Goal: Information Seeking & Learning: Learn about a topic

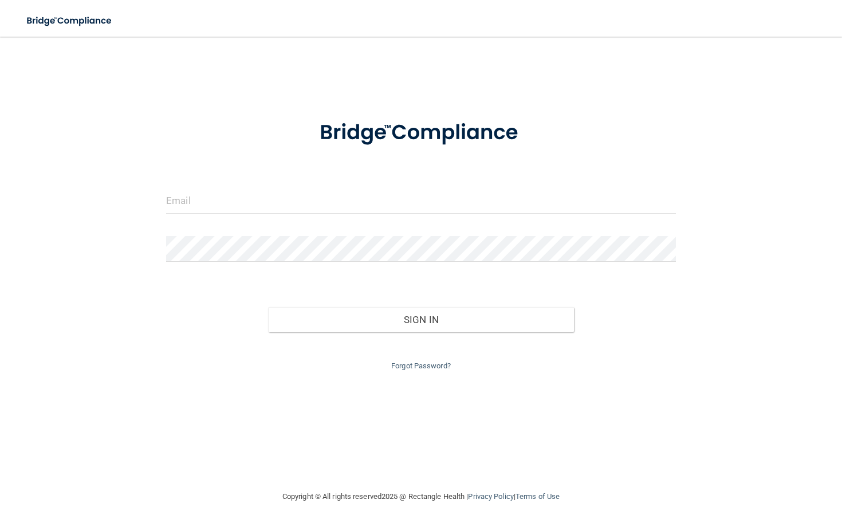
type input "[EMAIL_ADDRESS][DOMAIN_NAME]"
click at [314, 306] on div "Sign In" at bounding box center [420, 308] width 527 height 48
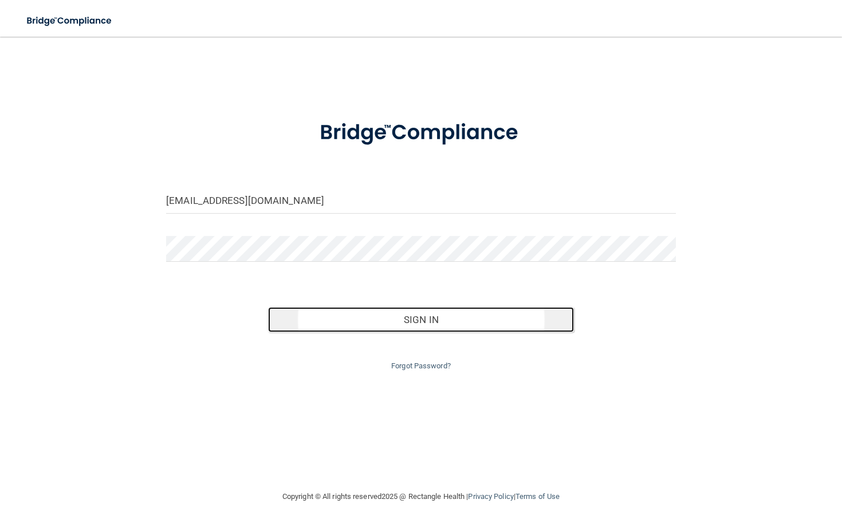
click at [314, 311] on button "Sign In" at bounding box center [421, 319] width 306 height 25
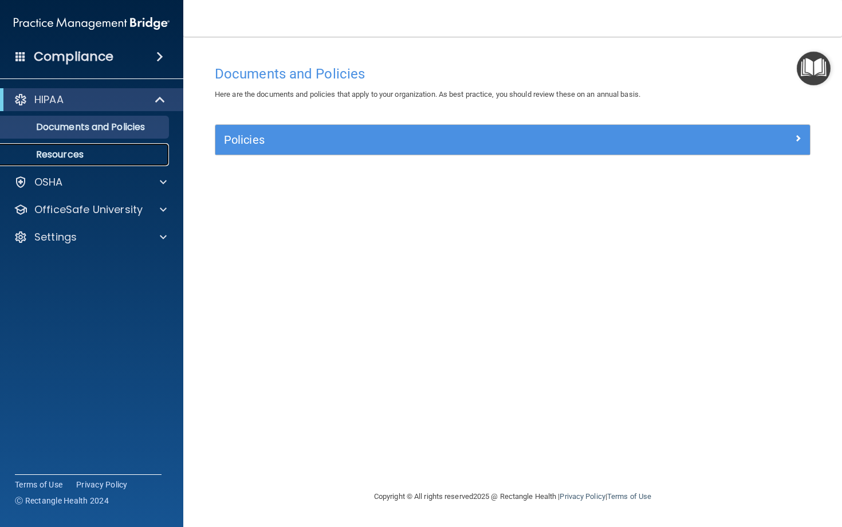
click at [80, 156] on p "Resources" at bounding box center [85, 154] width 156 height 11
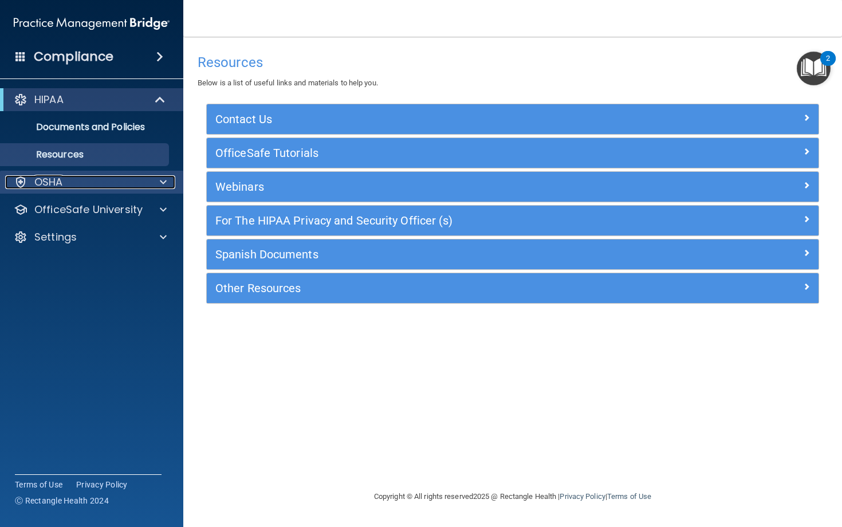
click at [107, 179] on div "OSHA" at bounding box center [76, 182] width 142 height 14
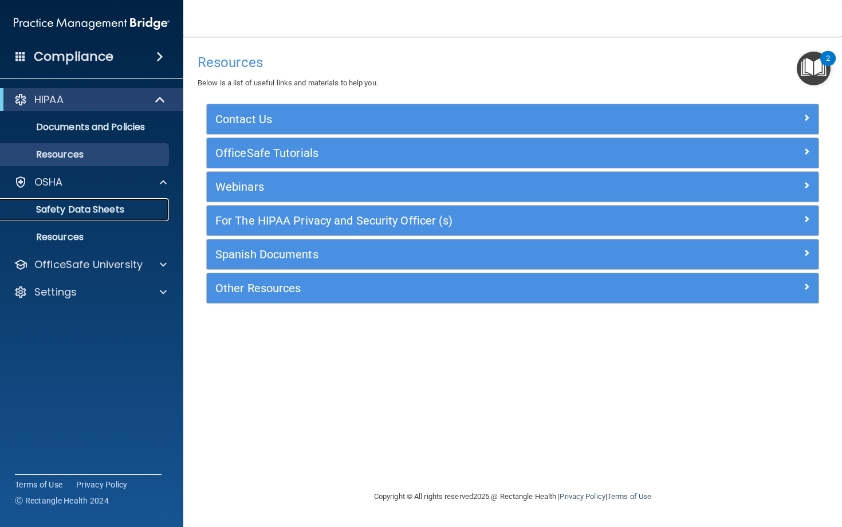
click at [103, 208] on p "Safety Data Sheets" at bounding box center [85, 209] width 156 height 11
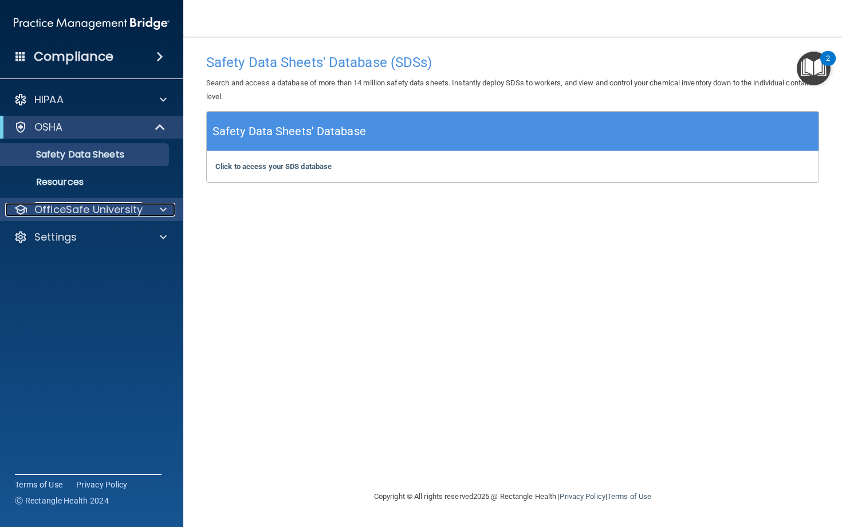
click at [129, 206] on p "OfficeSafe University" at bounding box center [88, 210] width 108 height 14
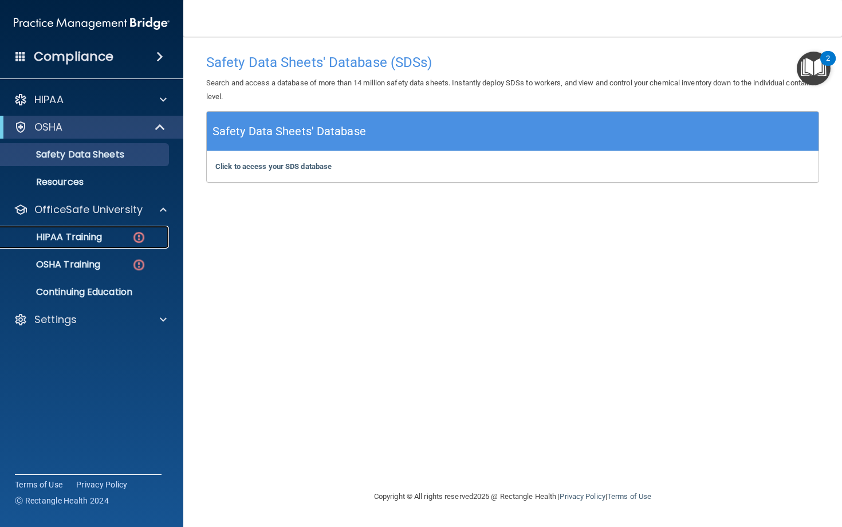
click at [109, 240] on div "HIPAA Training" at bounding box center [85, 236] width 156 height 11
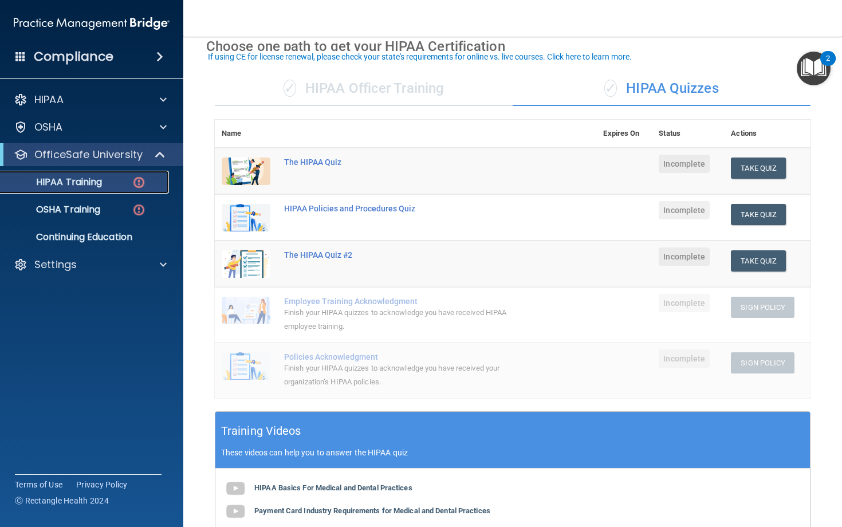
scroll to position [60, 0]
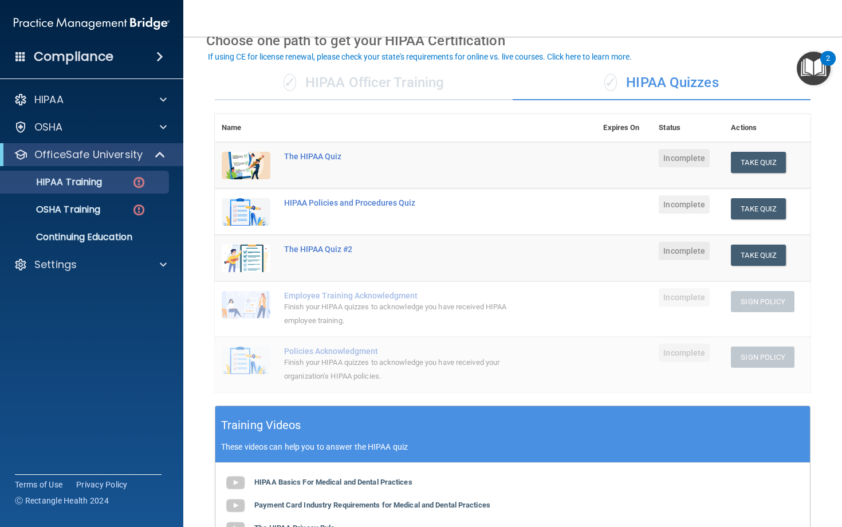
click at [375, 83] on div "✓ HIPAA Officer Training" at bounding box center [364, 83] width 298 height 34
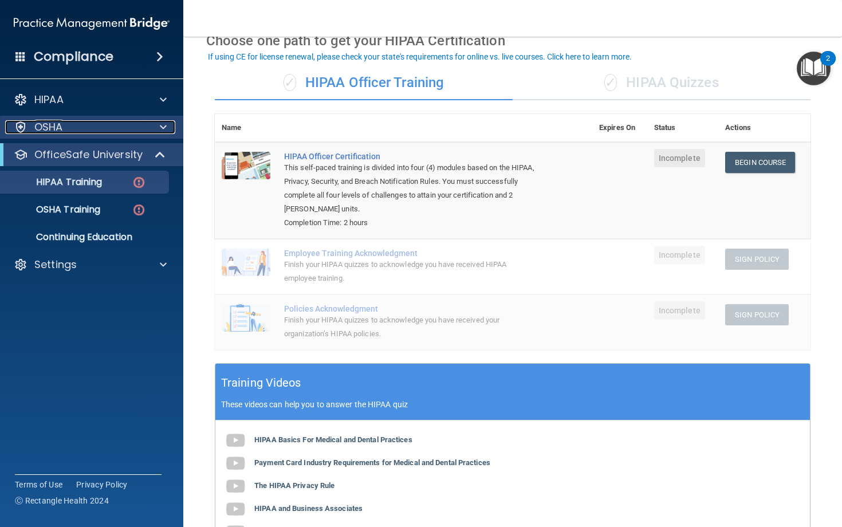
click at [97, 132] on div "OSHA" at bounding box center [76, 127] width 142 height 14
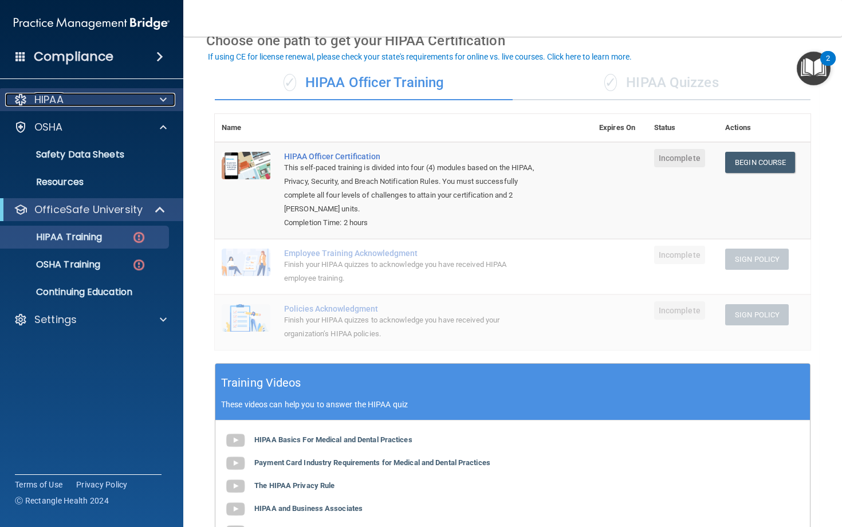
click at [101, 104] on div "HIPAA" at bounding box center [76, 100] width 142 height 14
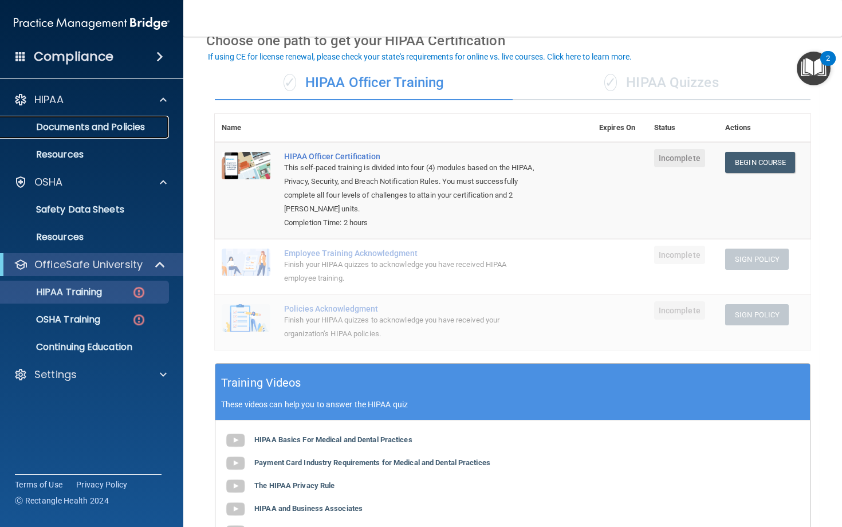
click at [93, 126] on p "Documents and Policies" at bounding box center [85, 126] width 156 height 11
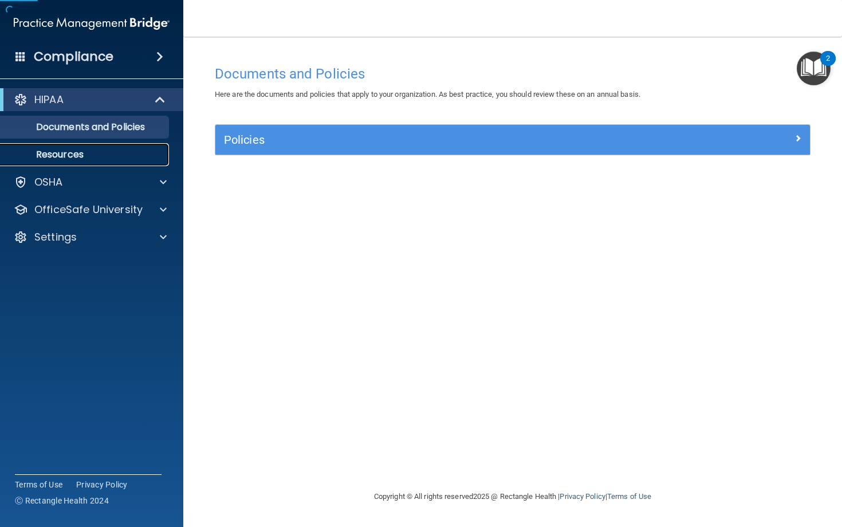
click at [86, 148] on link "Resources" at bounding box center [79, 154] width 180 height 23
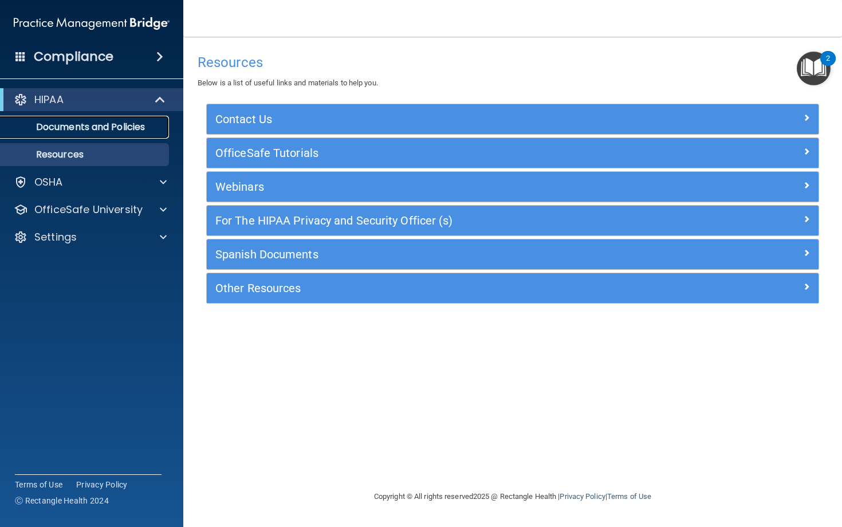
click at [141, 119] on link "Documents and Policies" at bounding box center [79, 127] width 180 height 23
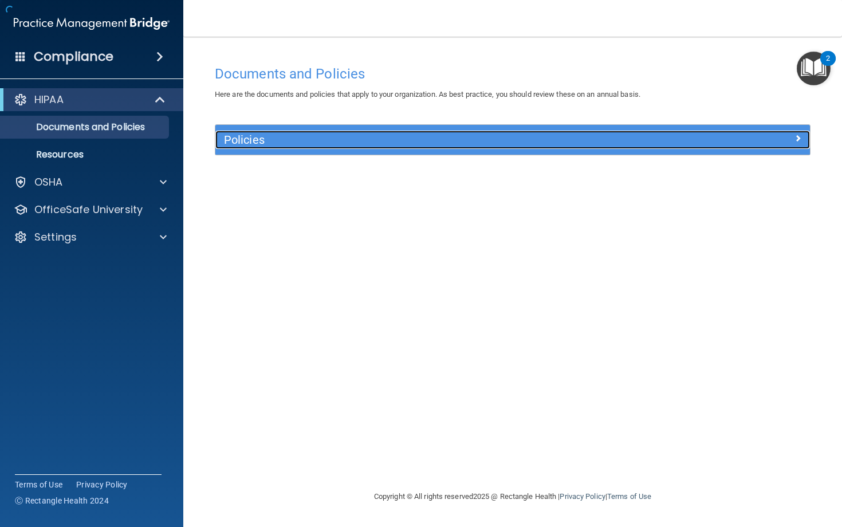
click at [288, 140] on h5 "Policies" at bounding box center [438, 139] width 429 height 13
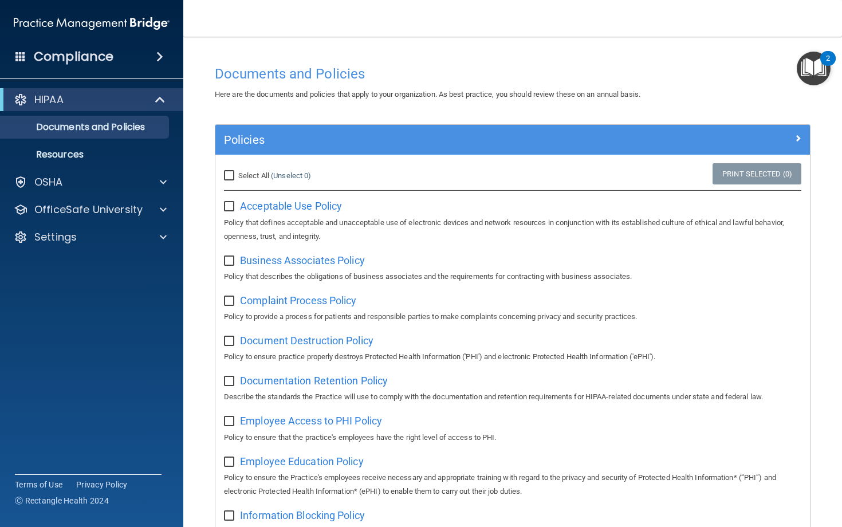
click at [809, 66] on img "Open Resource Center, 2 new notifications" at bounding box center [813, 69] width 34 height 34
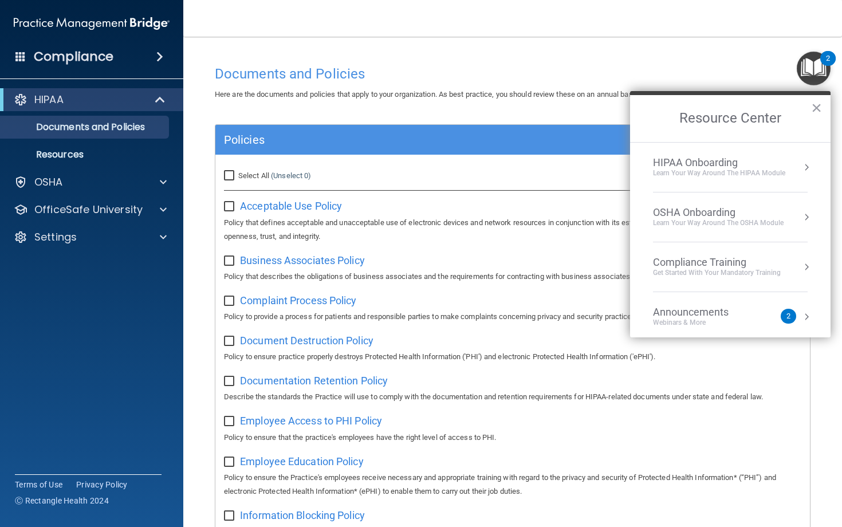
click at [746, 267] on div "Compliance Training" at bounding box center [717, 262] width 128 height 13
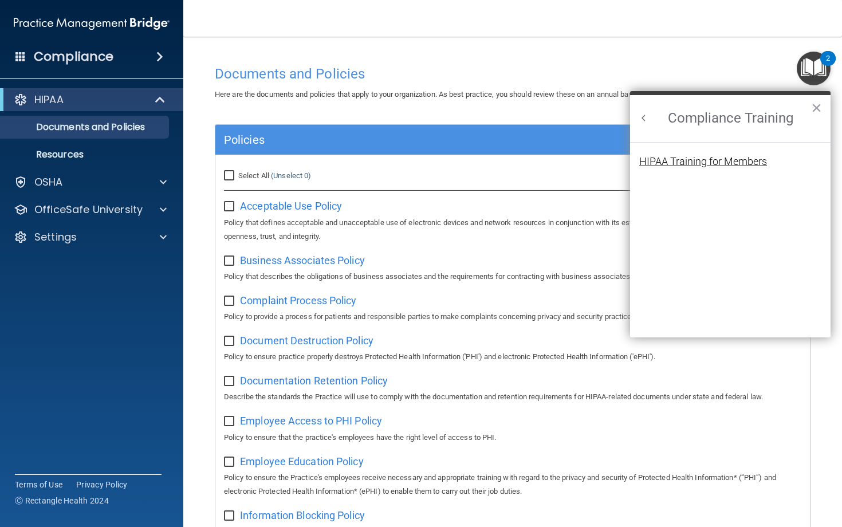
click at [721, 157] on div "HIPAA Training for Members" at bounding box center [703, 161] width 128 height 10
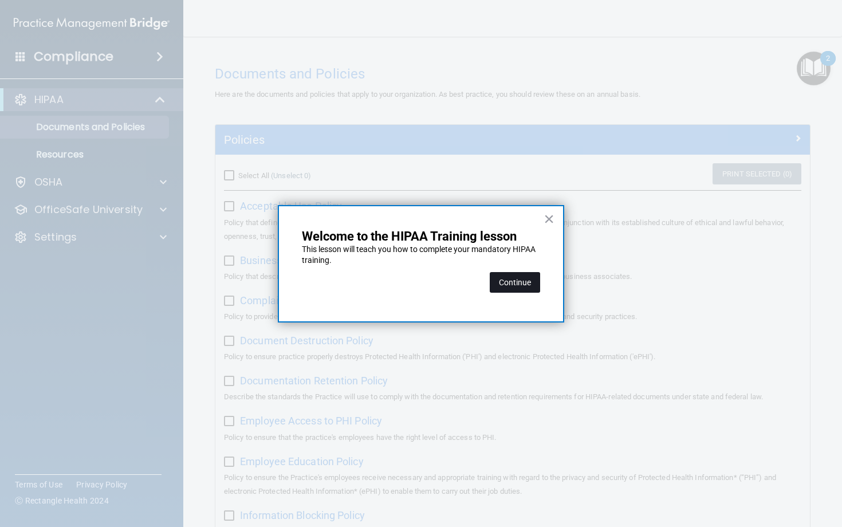
click at [515, 282] on button "Continue" at bounding box center [515, 282] width 50 height 21
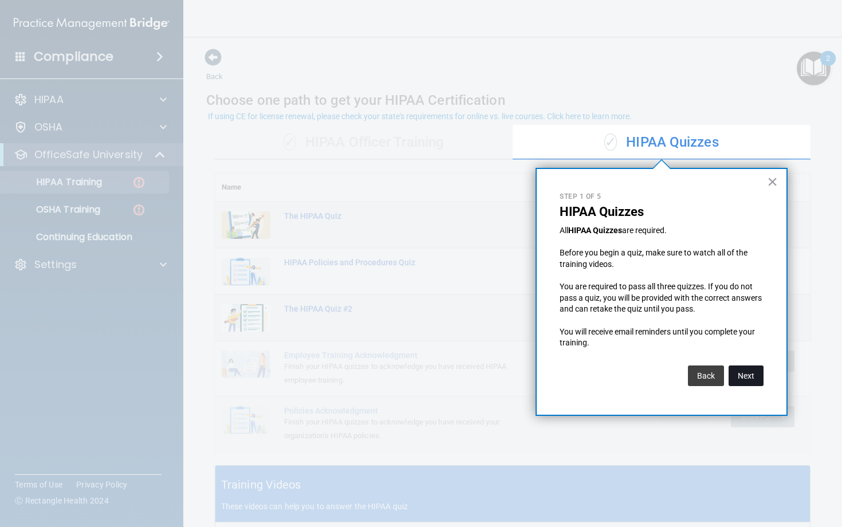
click at [747, 377] on button "Next" at bounding box center [745, 375] width 35 height 21
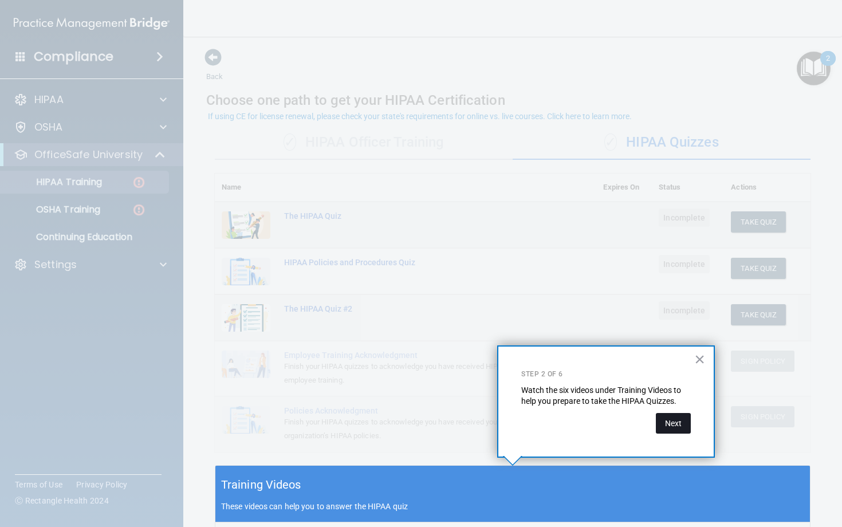
click at [678, 427] on button "Next" at bounding box center [673, 423] width 35 height 21
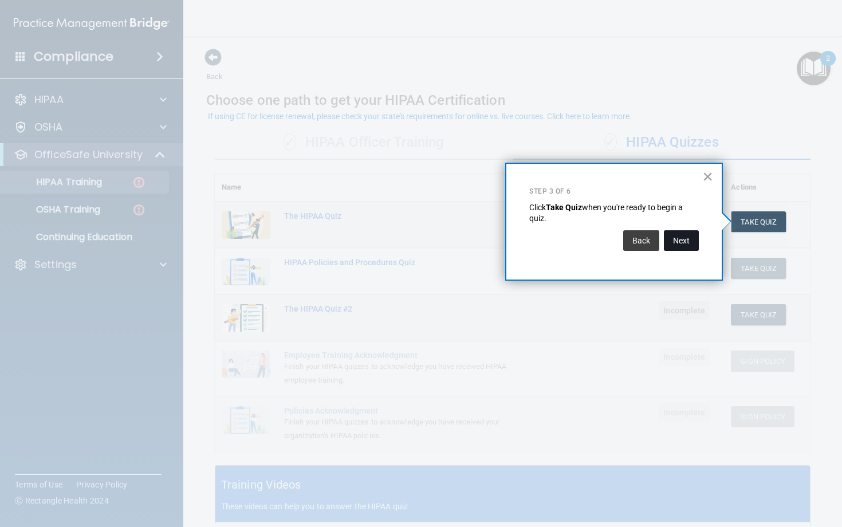
click at [682, 239] on button "Next" at bounding box center [681, 240] width 35 height 21
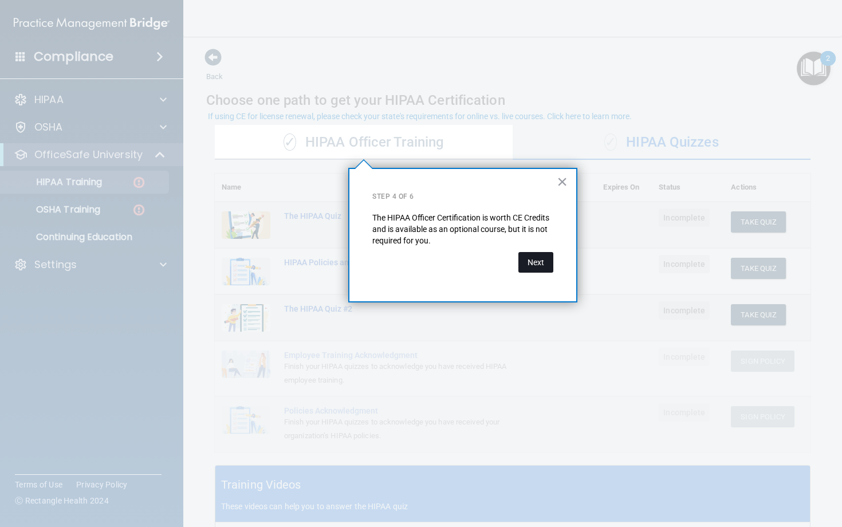
click at [539, 261] on button "Next" at bounding box center [535, 262] width 35 height 21
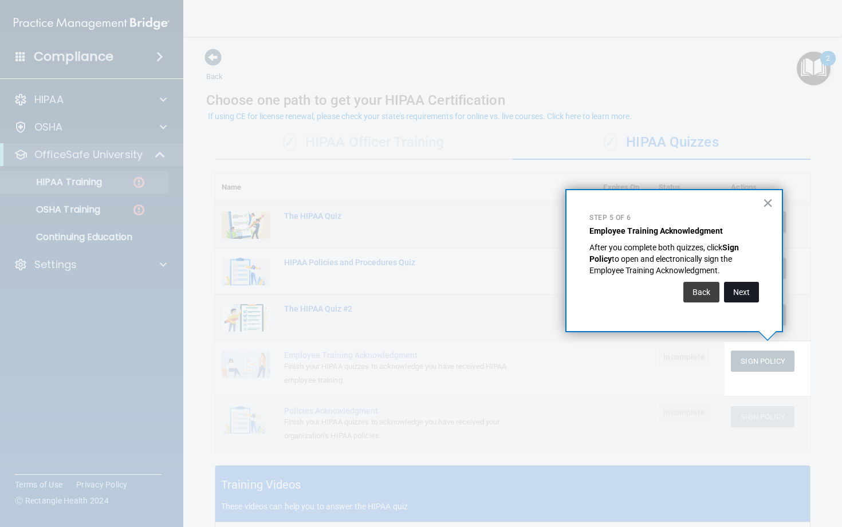
click at [744, 289] on button "Next" at bounding box center [741, 292] width 35 height 21
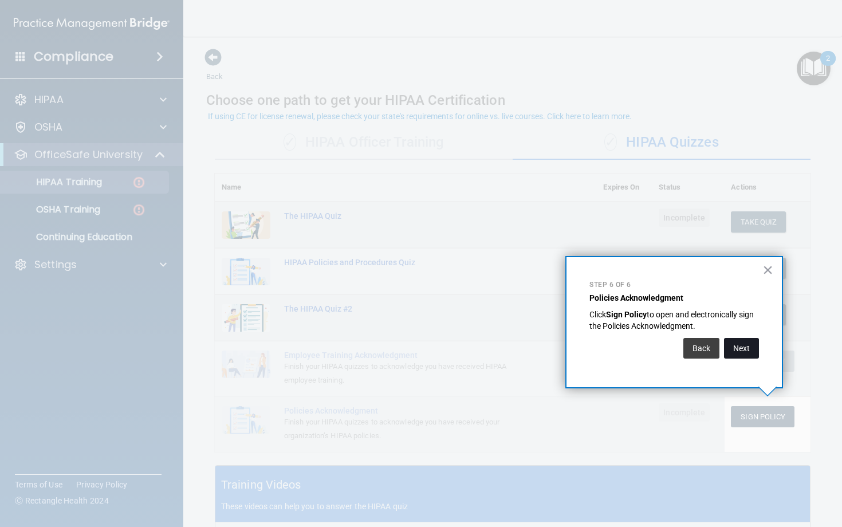
click at [750, 353] on button "Next" at bounding box center [741, 348] width 35 height 21
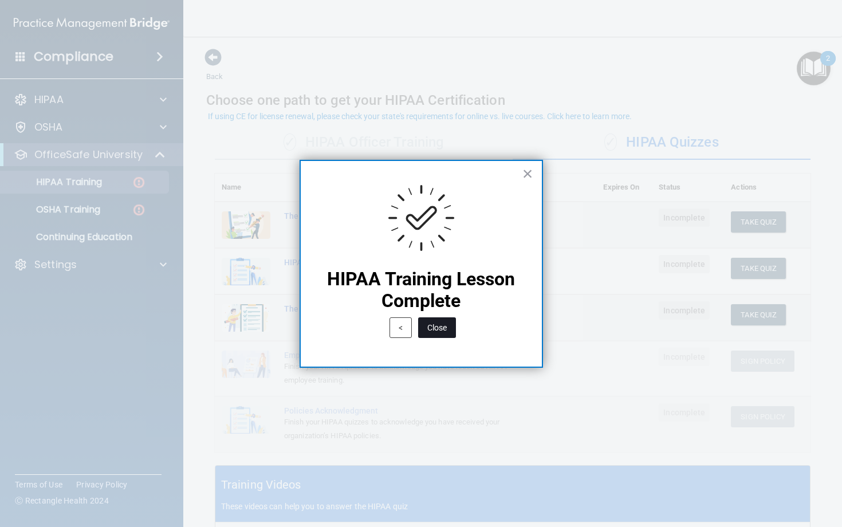
click at [437, 329] on button "Close" at bounding box center [437, 327] width 38 height 21
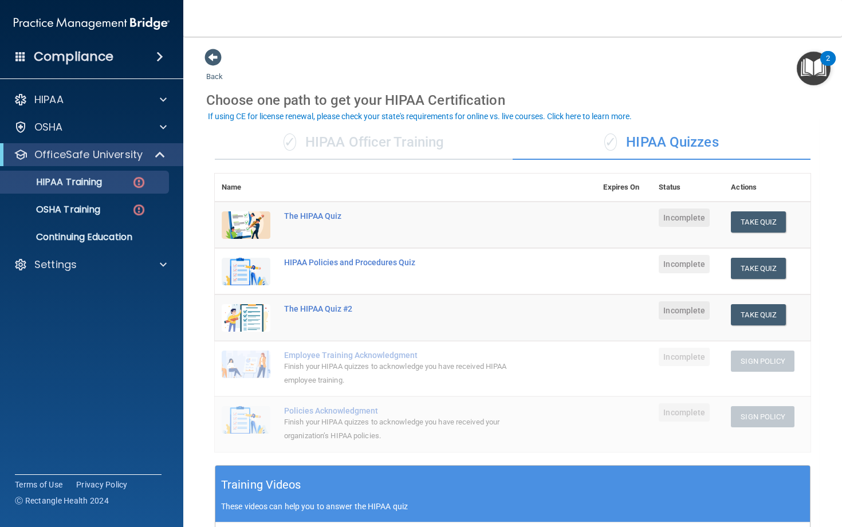
click at [344, 135] on div "✓ HIPAA Officer Training" at bounding box center [364, 142] width 298 height 34
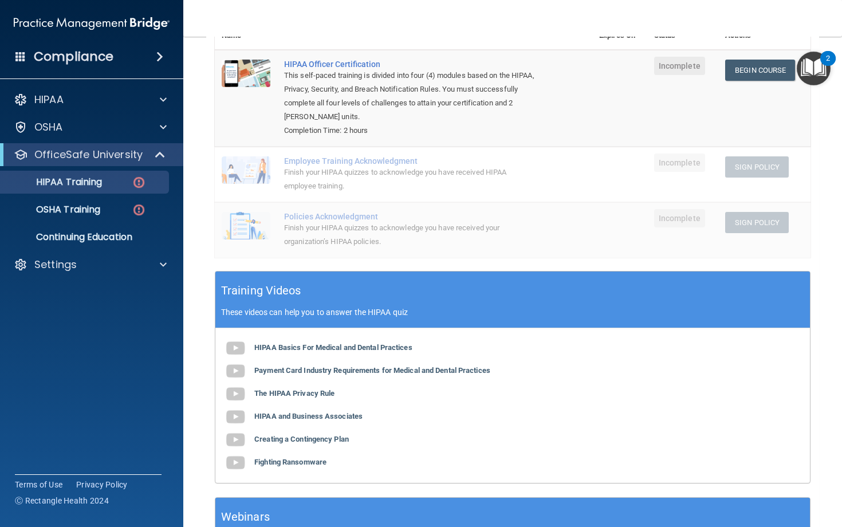
scroll to position [249, 0]
